Goal: Find specific page/section: Find specific page/section

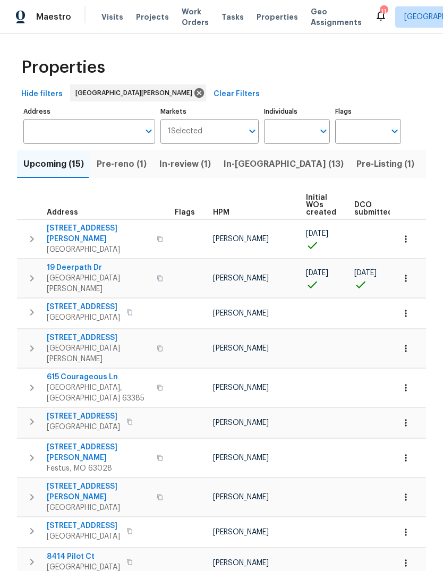
click at [270, 16] on span "Properties" at bounding box center [277, 17] width 41 height 11
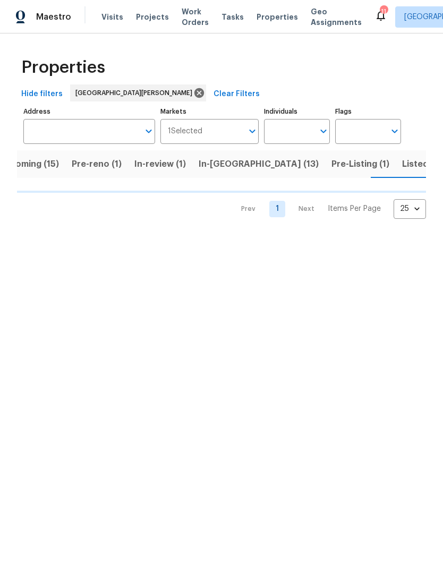
scroll to position [0, 26]
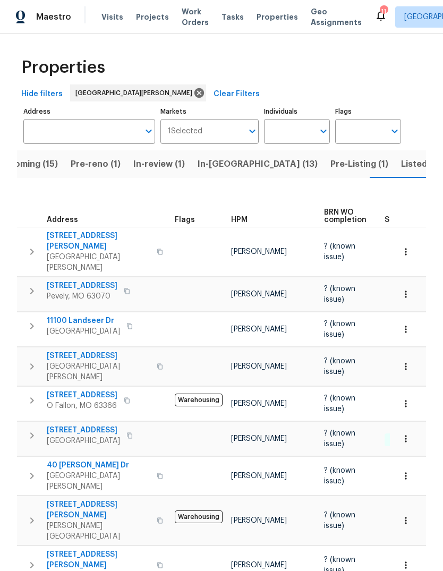
click at [249, 216] on div "HPM" at bounding box center [273, 219] width 84 height 7
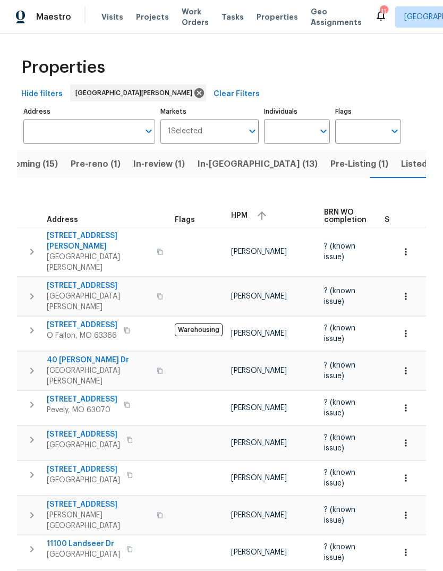
click at [245, 212] on span "HPM" at bounding box center [239, 215] width 16 height 7
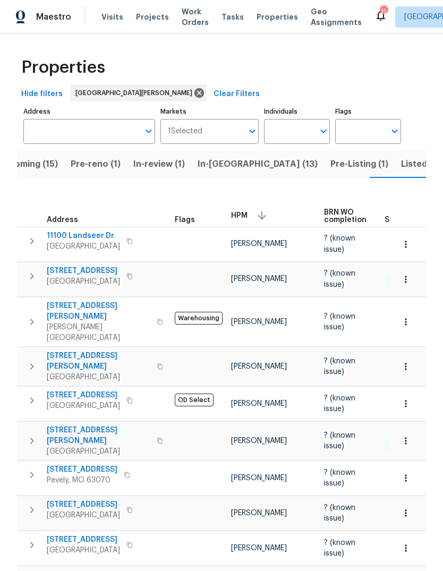
click at [401, 168] on span "Listed (34)" at bounding box center [424, 164] width 46 height 15
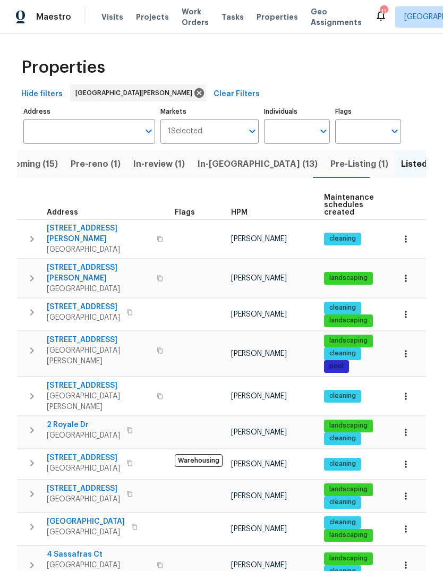
click at [243, 212] on span "HPM" at bounding box center [239, 212] width 16 height 7
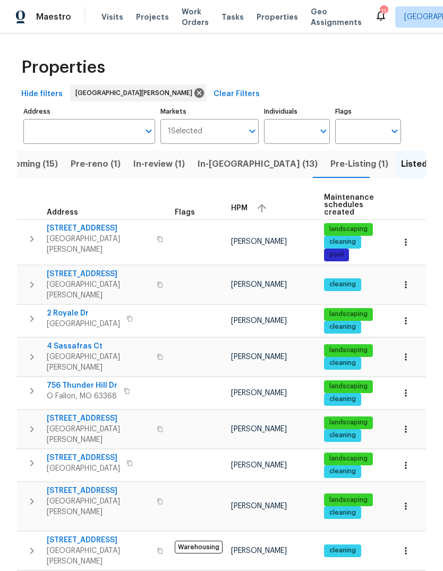
click at [244, 209] on span "HPM" at bounding box center [239, 208] width 16 height 7
